Goal: Task Accomplishment & Management: Use online tool/utility

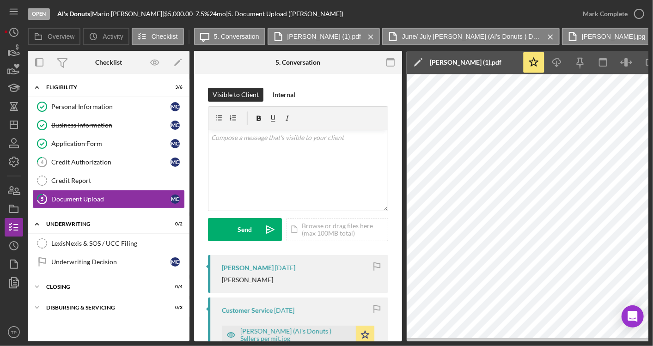
scroll to position [495, 0]
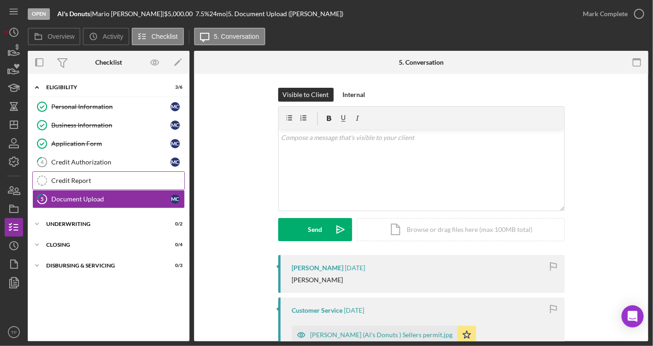
click at [85, 185] on link "Credit Report Credit Report" at bounding box center [108, 180] width 152 height 18
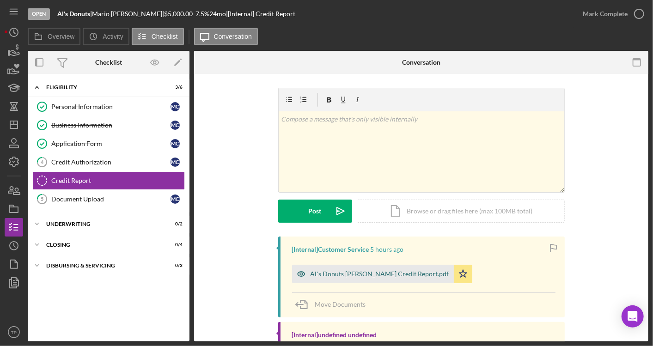
click at [339, 276] on div "AL's Donuts [PERSON_NAME] Credit Report.pdf" at bounding box center [379, 273] width 139 height 7
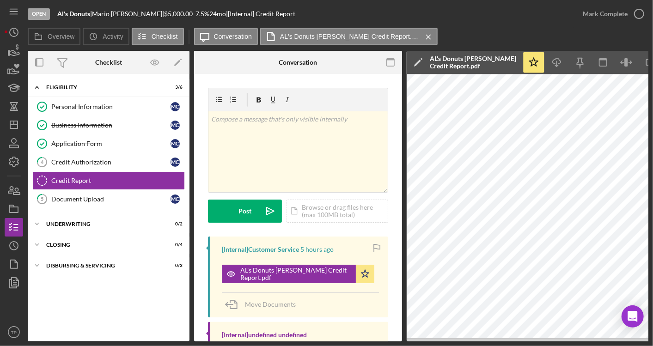
scroll to position [0, 35]
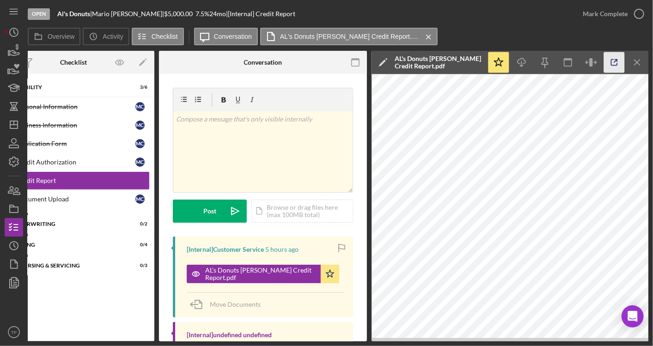
click at [612, 60] on icon "button" at bounding box center [614, 62] width 21 height 21
